Goal: Task Accomplishment & Management: Manage account settings

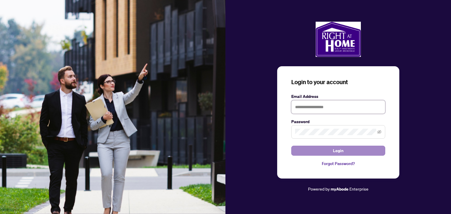
type input "**********"
click at [338, 149] on span "Login" at bounding box center [338, 150] width 11 height 9
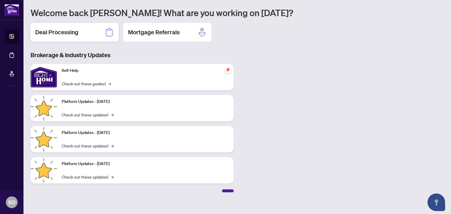
click at [60, 34] on h2 "Deal Processing" at bounding box center [56, 32] width 43 height 8
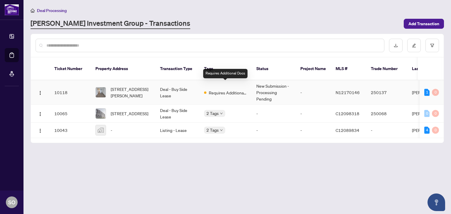
click at [235, 89] on span "Requires Additional Docs" at bounding box center [228, 92] width 38 height 6
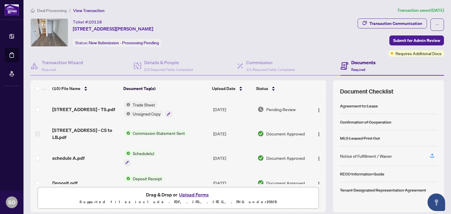
click at [271, 108] on span "Pending Review" at bounding box center [280, 109] width 29 height 6
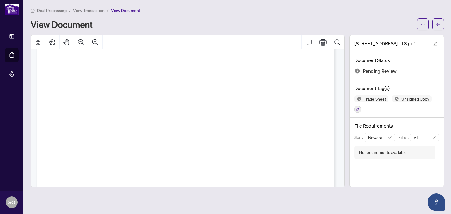
scroll to position [175, 0]
click at [322, 43] on icon "Print" at bounding box center [322, 42] width 7 height 7
click at [436, 44] on icon "edit" at bounding box center [435, 44] width 4 height 4
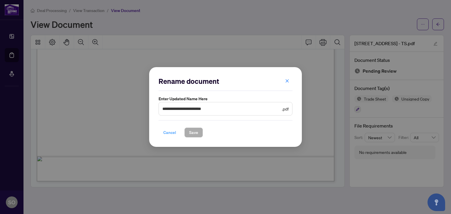
click at [162, 133] on button "Cancel" at bounding box center [169, 133] width 22 height 10
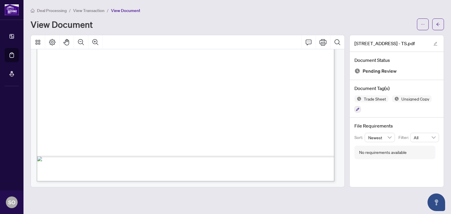
click at [47, 9] on span "Deal Processing" at bounding box center [52, 10] width 30 height 5
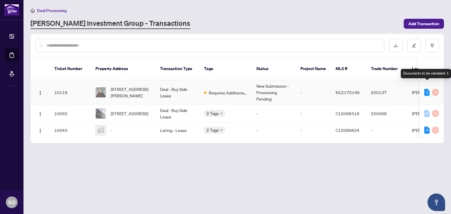
click at [427, 89] on div "1" at bounding box center [426, 92] width 5 height 7
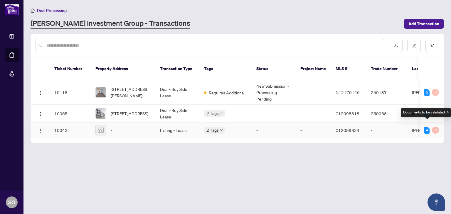
click at [426, 127] on div "4" at bounding box center [426, 130] width 5 height 7
click at [435, 127] on div "0" at bounding box center [434, 130] width 7 height 7
click at [424, 127] on div "4" at bounding box center [426, 130] width 5 height 7
click at [435, 127] on div "0" at bounding box center [434, 130] width 7 height 7
click at [429, 127] on div "4 0" at bounding box center [431, 130] width 15 height 7
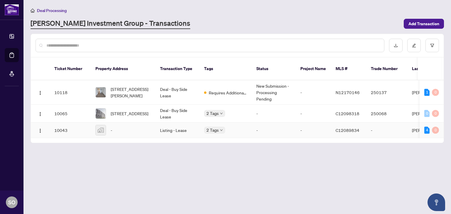
click at [429, 127] on div "4 0" at bounding box center [431, 130] width 15 height 7
click at [362, 123] on td "C12089834" at bounding box center [348, 131] width 35 height 16
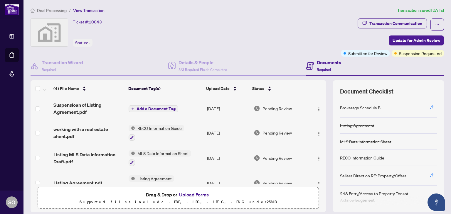
click at [277, 105] on span "Pending Review" at bounding box center [276, 108] width 29 height 6
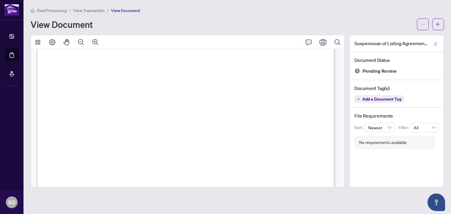
scroll to position [258, 0]
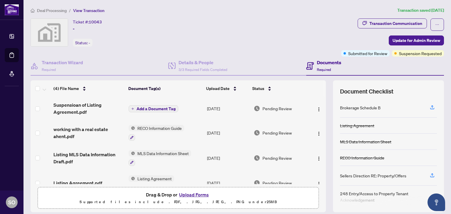
click at [274, 131] on span "Pending Review" at bounding box center [276, 133] width 29 height 6
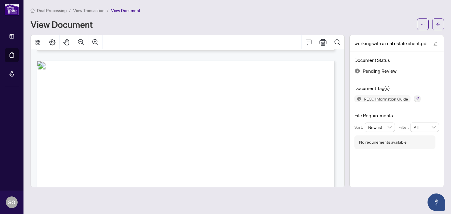
scroll to position [4728, 0]
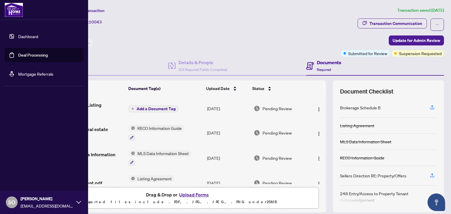
click at [26, 36] on link "Dashboard" at bounding box center [28, 36] width 20 height 5
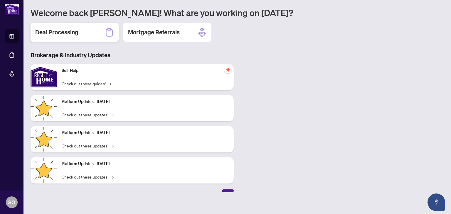
click at [75, 34] on h2 "Deal Processing" at bounding box center [56, 32] width 43 height 8
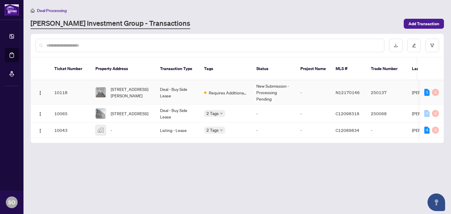
click at [408, 84] on td "[PERSON_NAME]" at bounding box center [429, 92] width 44 height 24
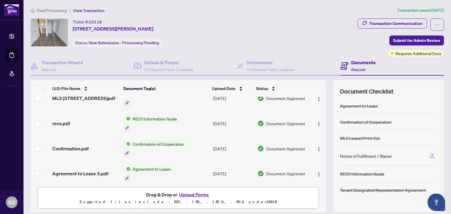
scroll to position [160, 0]
